Goal: Navigation & Orientation: Find specific page/section

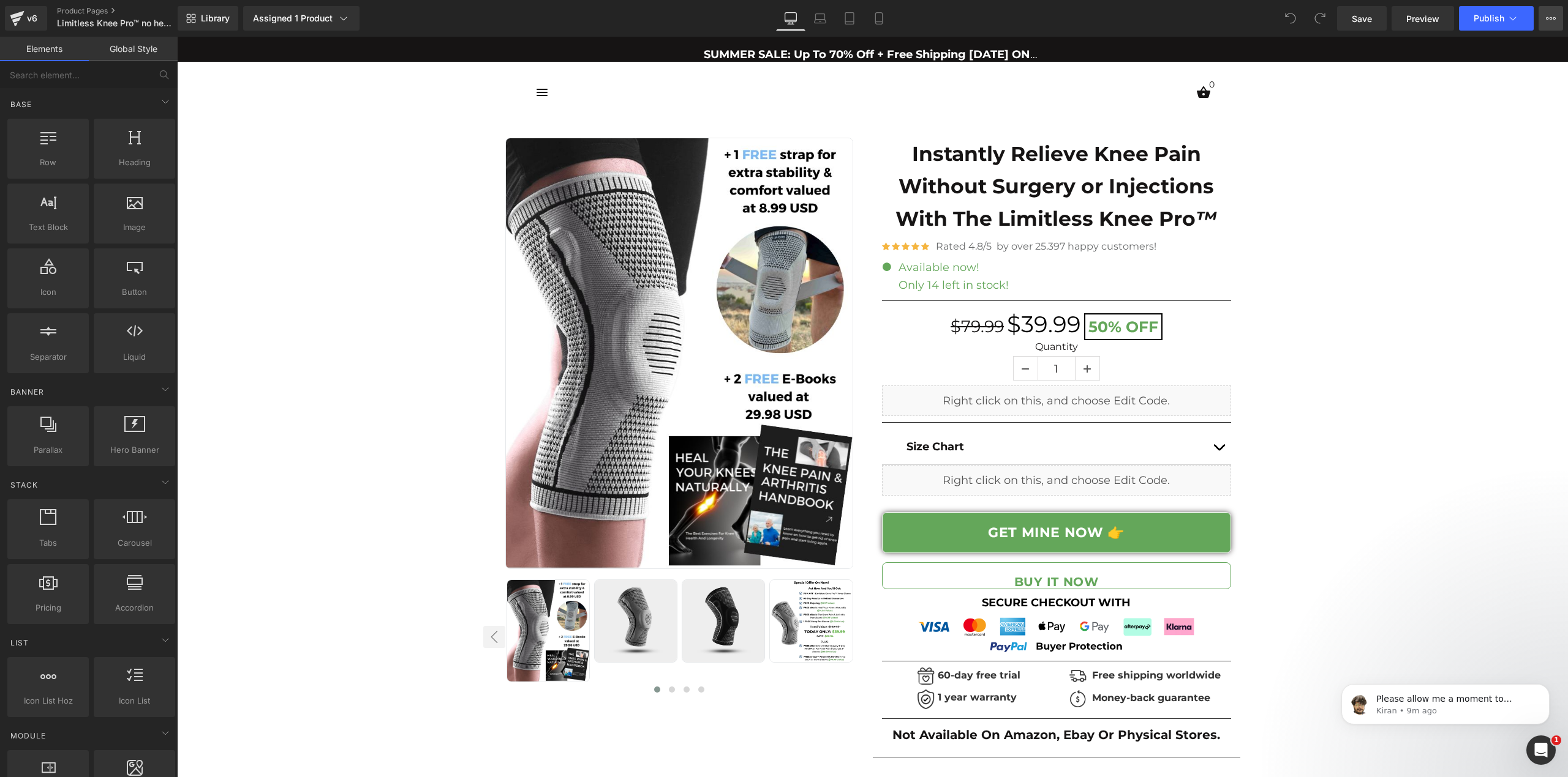
click at [1554, 22] on icon at bounding box center [1551, 18] width 10 height 10
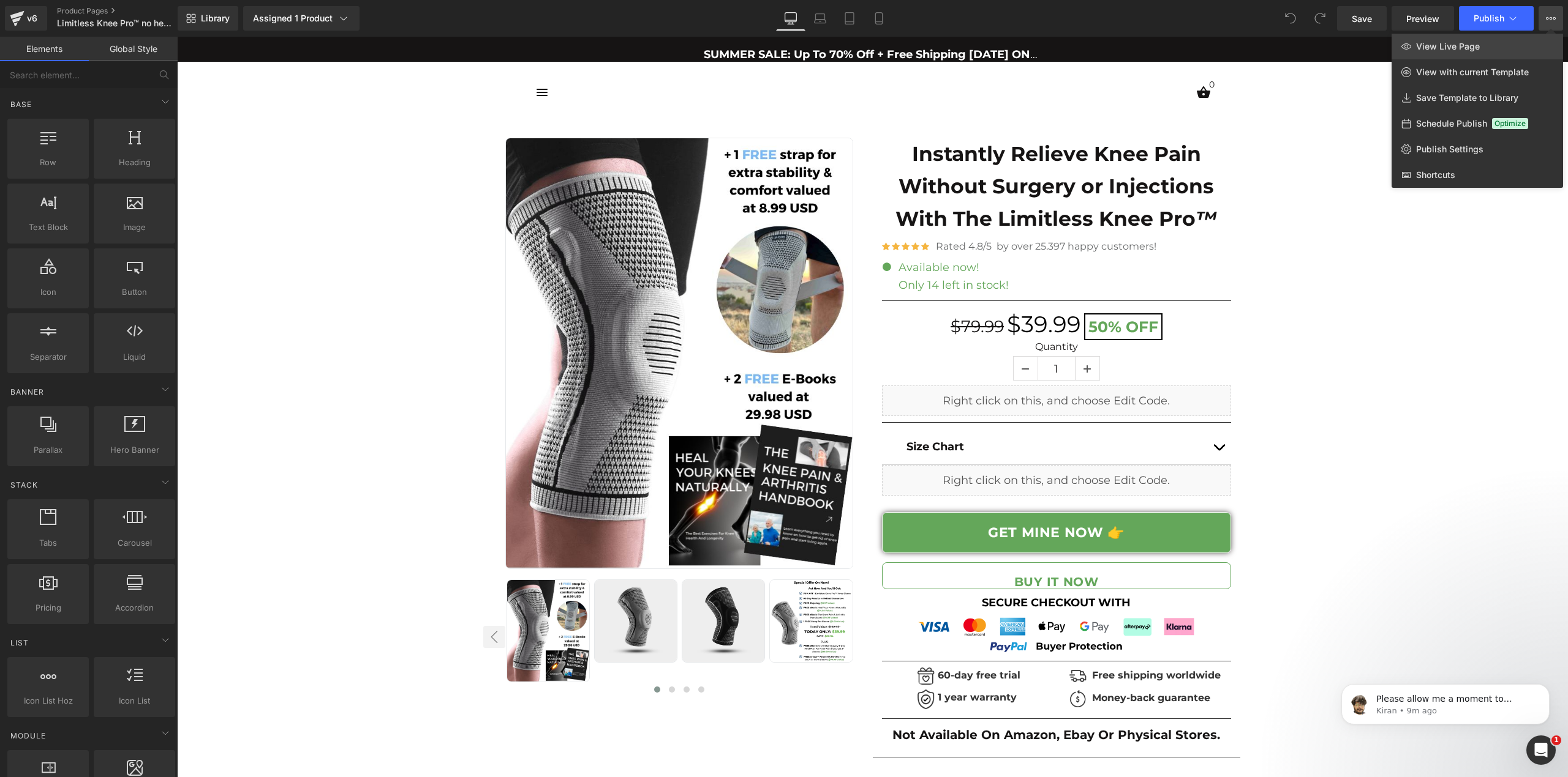
click at [1503, 40] on link "View Live Page" at bounding box center [1477, 46] width 171 height 25
